Goal: Transaction & Acquisition: Purchase product/service

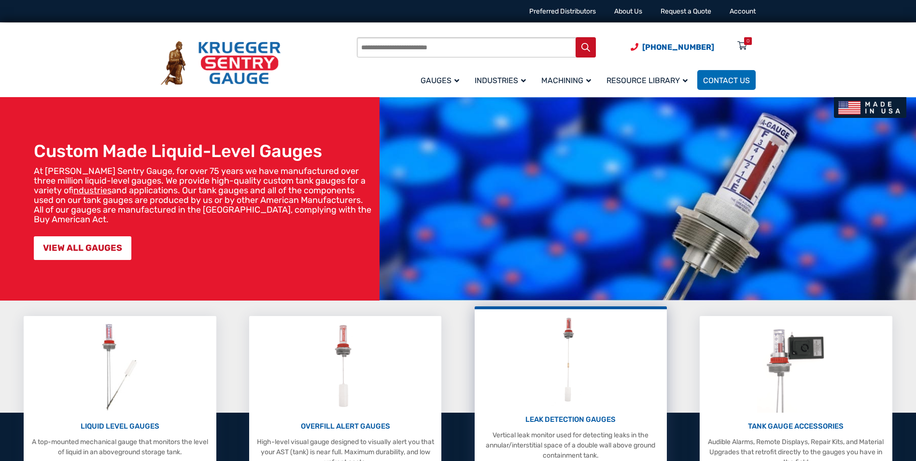
click at [562, 393] on img at bounding box center [571, 360] width 38 height 92
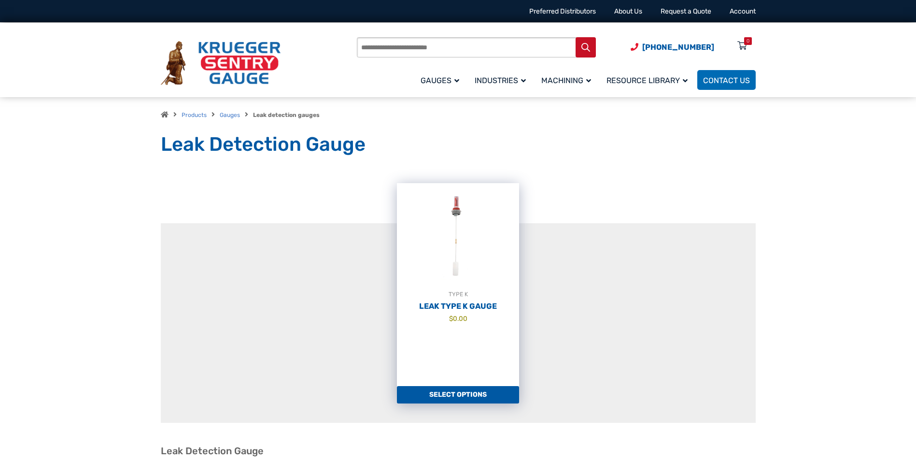
click at [444, 396] on link "Select options" at bounding box center [458, 394] width 122 height 17
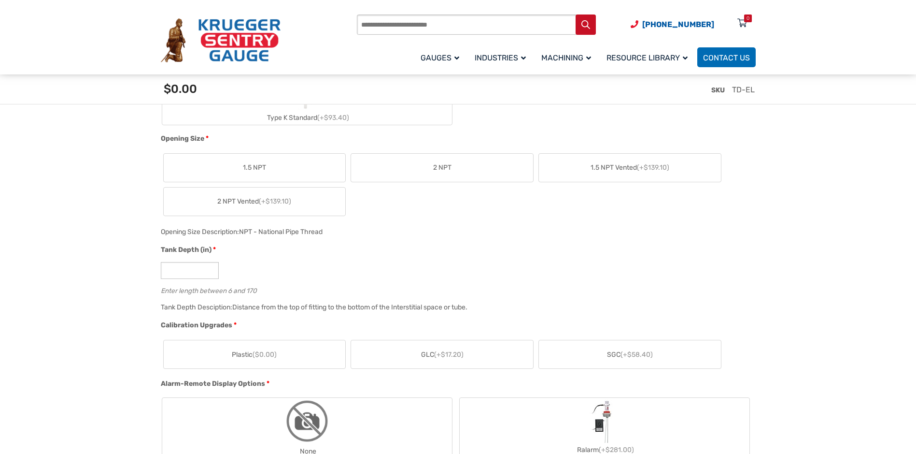
scroll to position [242, 0]
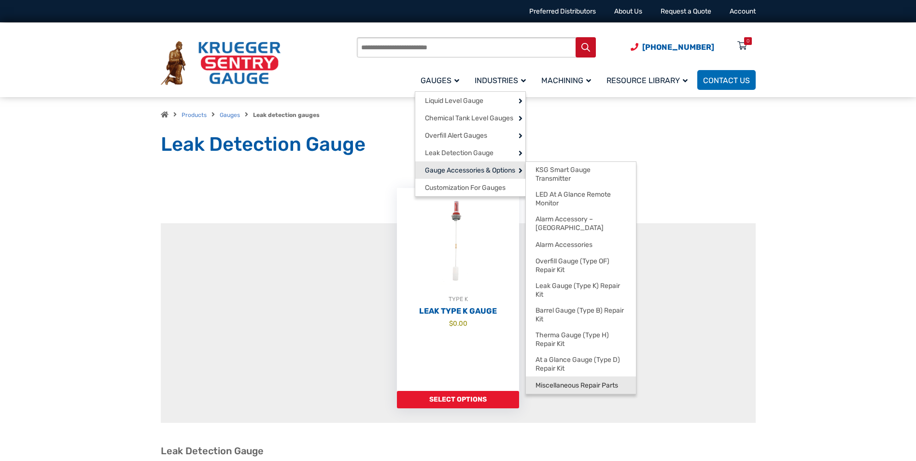
click at [565, 381] on span "Miscellaneous Repair Parts" at bounding box center [577, 385] width 83 height 9
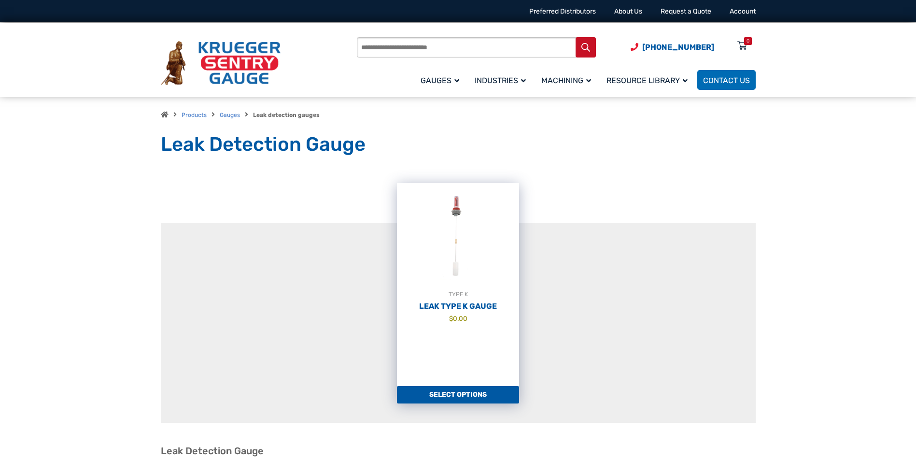
click at [451, 303] on h2 "Leak Type K Gauge" at bounding box center [458, 306] width 122 height 10
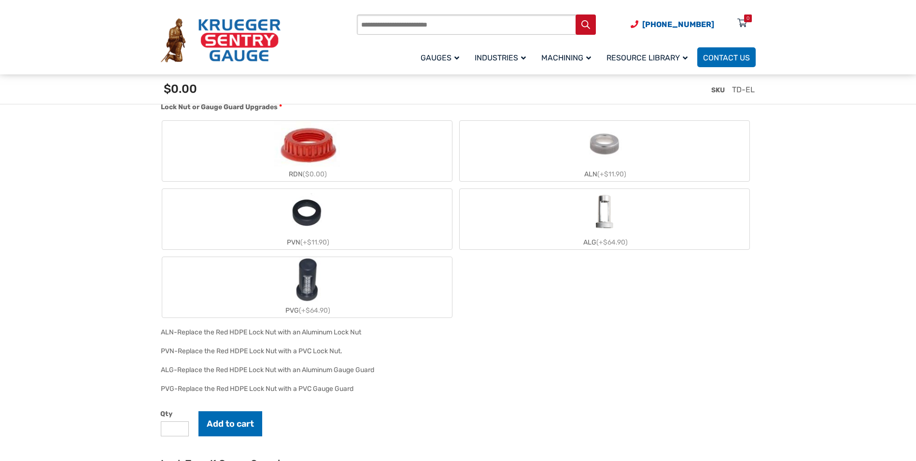
scroll to position [918, 0]
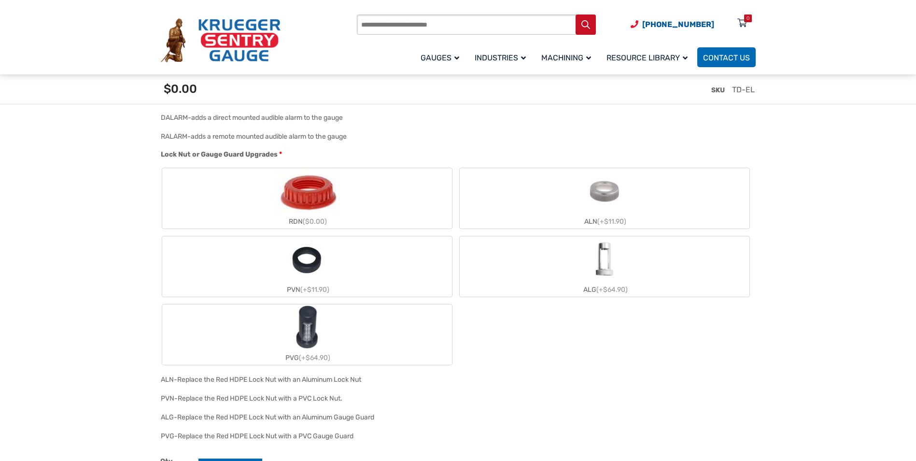
click at [304, 340] on img "PVG" at bounding box center [307, 327] width 46 height 46
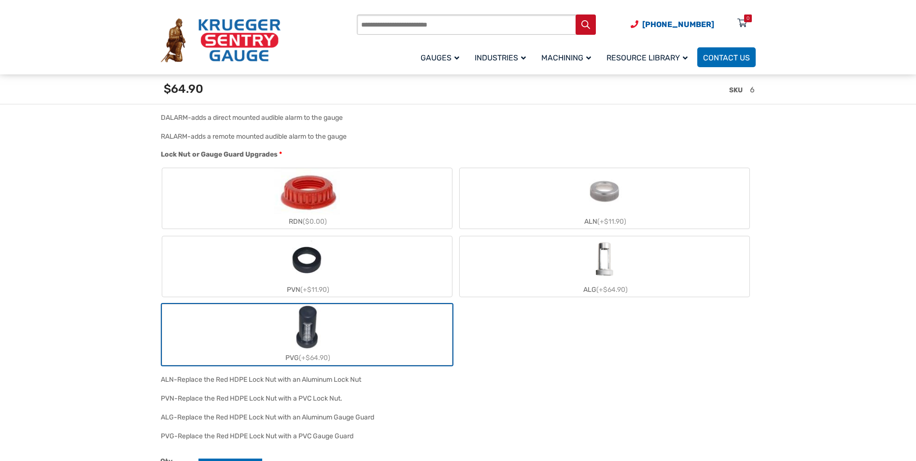
click at [304, 340] on img "PVG" at bounding box center [307, 327] width 46 height 46
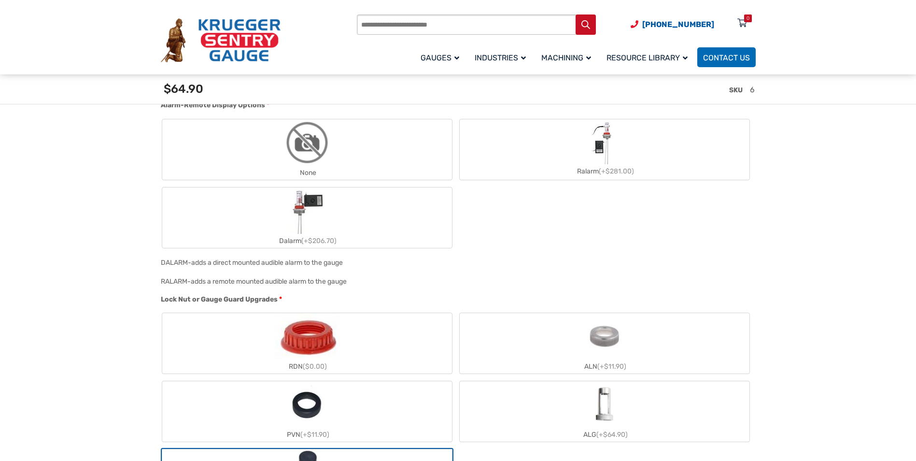
scroll to position [869, 0]
